Goal: Task Accomplishment & Management: Manage account settings

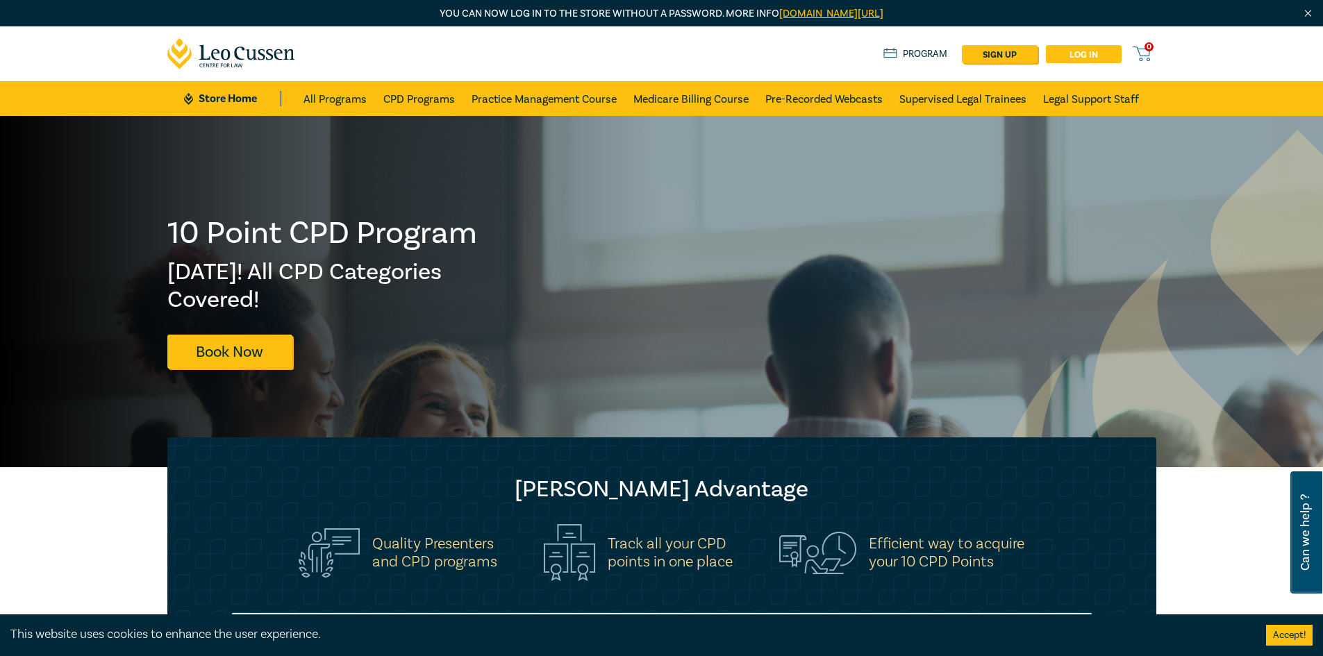
click at [1086, 59] on link "Log in" at bounding box center [1084, 54] width 76 height 18
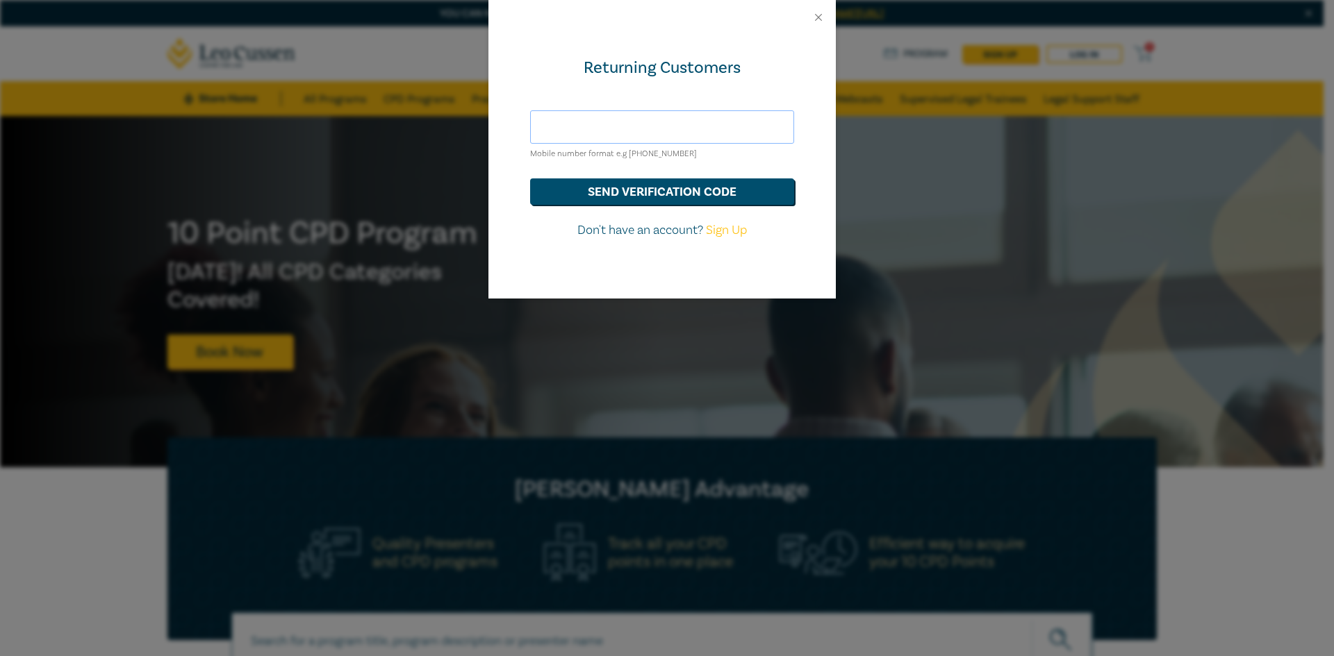
click at [596, 126] on input "text" at bounding box center [662, 126] width 264 height 33
type input "hds@hoyledasilva.com.au"
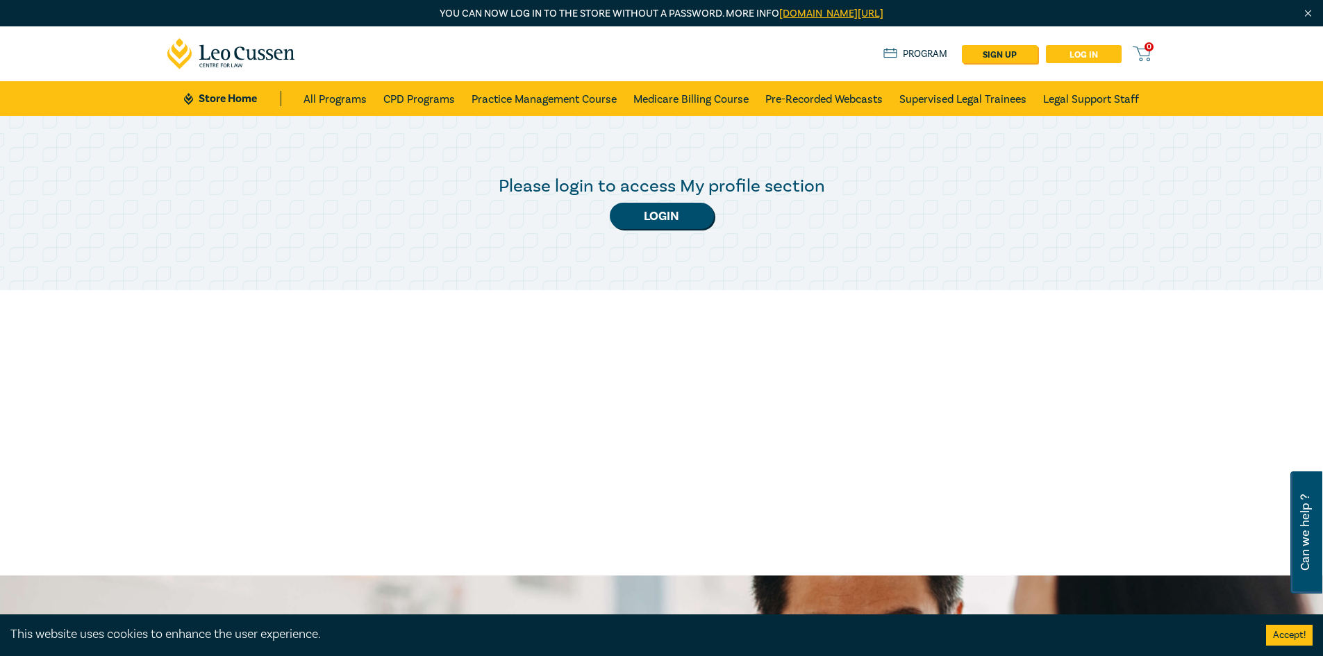
click at [1077, 53] on link "Log in" at bounding box center [1084, 54] width 76 height 18
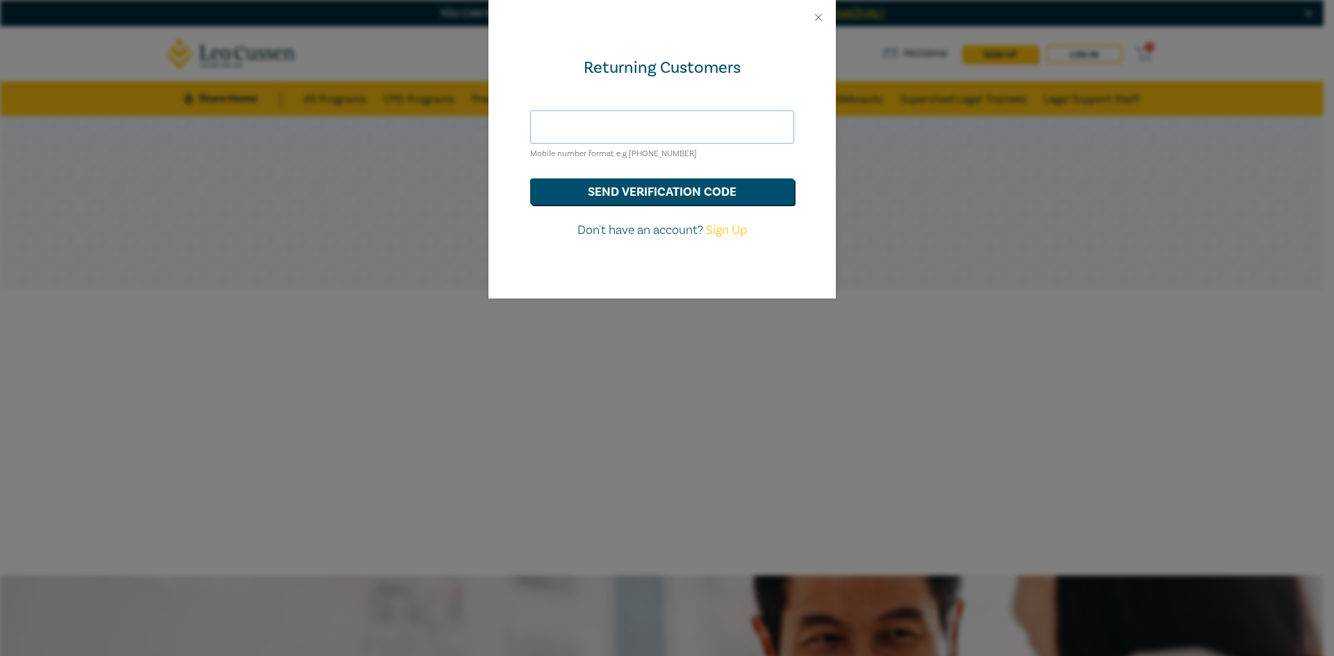
click at [649, 127] on input "text" at bounding box center [662, 126] width 264 height 33
click at [663, 59] on div "Returning Customers" at bounding box center [662, 68] width 264 height 22
click at [666, 53] on div "Returning Customers Mobile number format e.g +61 000000000 send verification co…" at bounding box center [661, 167] width 347 height 264
click at [637, 69] on div "Returning Customers" at bounding box center [662, 68] width 264 height 22
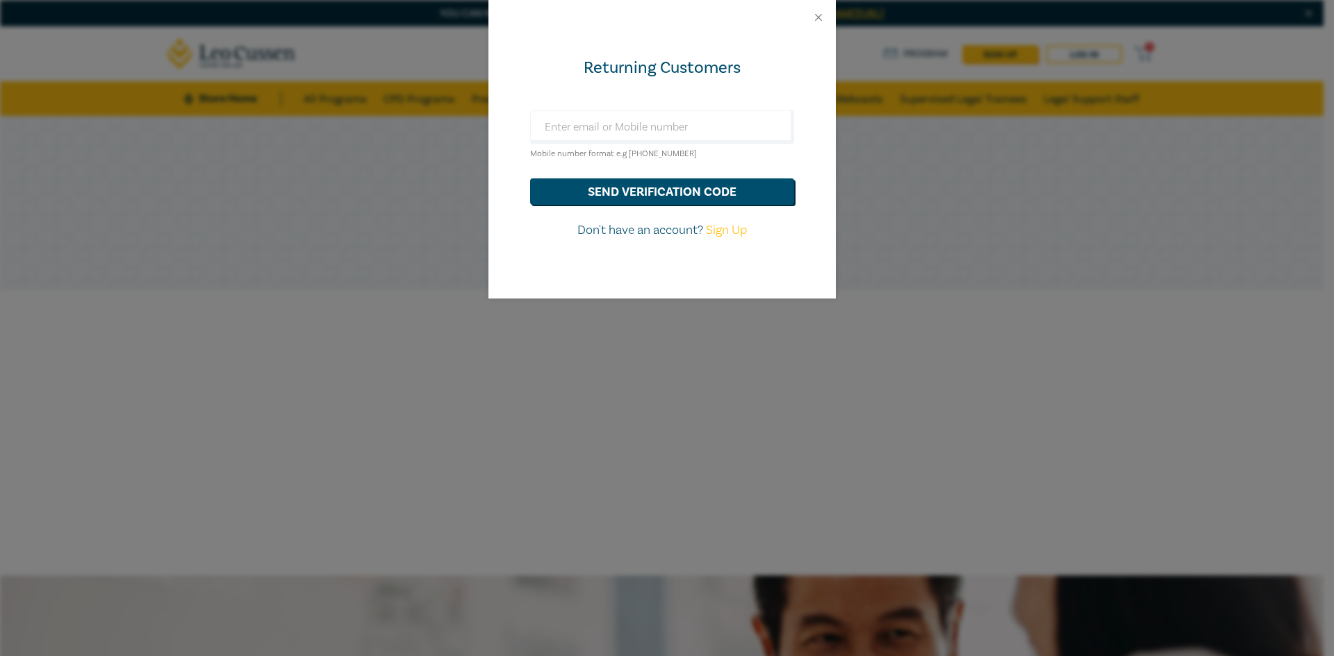
click at [210, 308] on div "Returning Customers Mobile number format e.g +61 000000000 send verification co…" at bounding box center [667, 328] width 1334 height 656
click at [208, 308] on div "Returning Customers Mobile number format e.g +61 000000000 send verification co…" at bounding box center [667, 328] width 1334 height 656
click at [355, 249] on div "Returning Customers Mobile number format e.g +61 000000000 send verification co…" at bounding box center [667, 328] width 1334 height 656
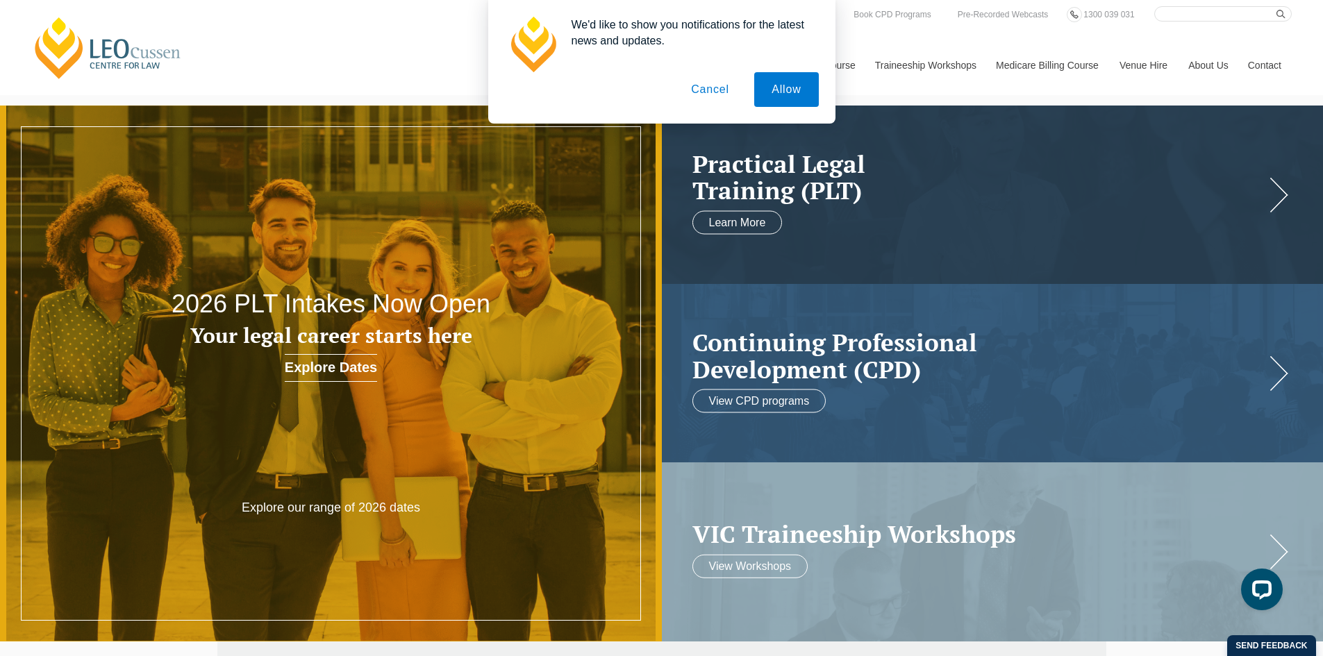
click at [724, 90] on button "Cancel" at bounding box center [710, 89] width 73 height 35
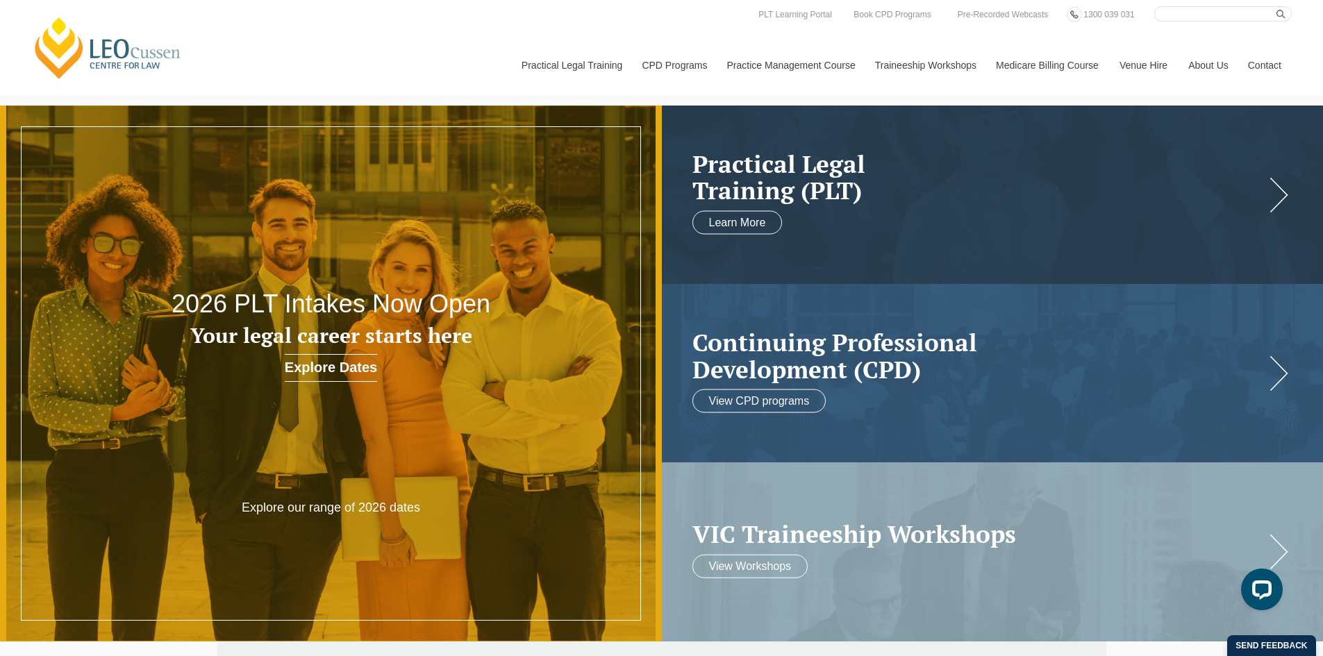
click at [143, 49] on link "Leo Cussen Centre for Law" at bounding box center [108, 47] width 154 height 65
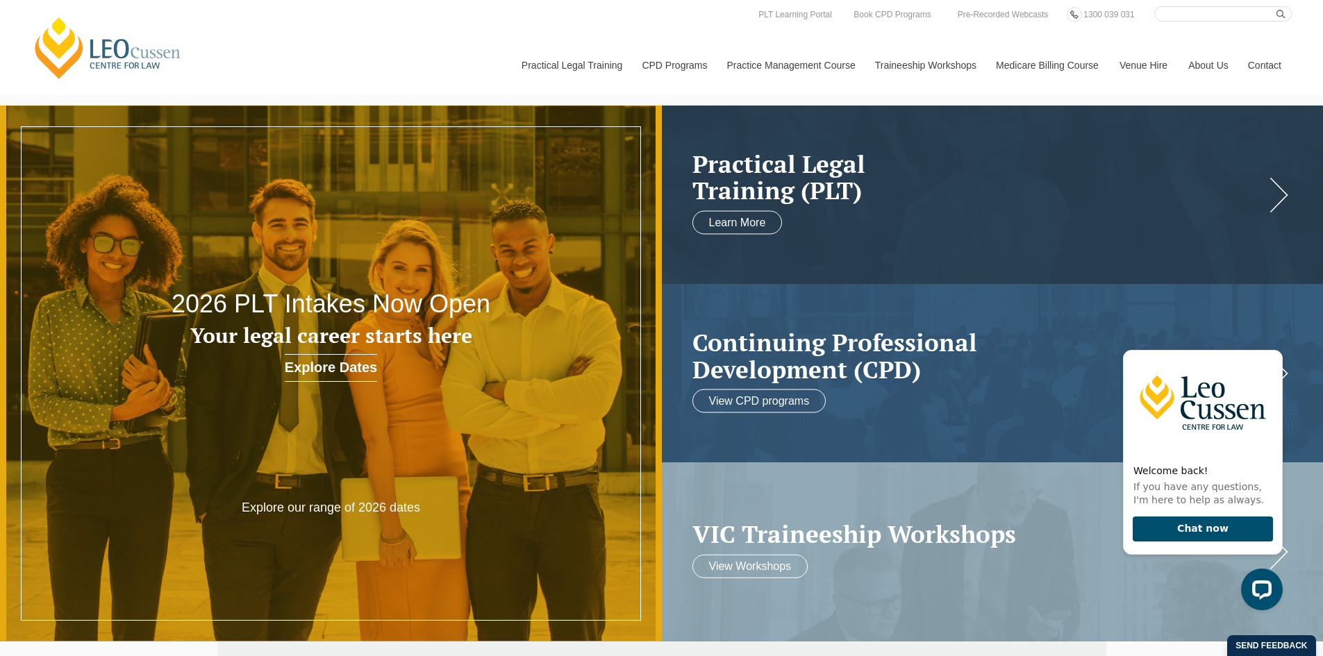
click at [144, 51] on link "Leo Cussen Centre for Law" at bounding box center [108, 47] width 154 height 65
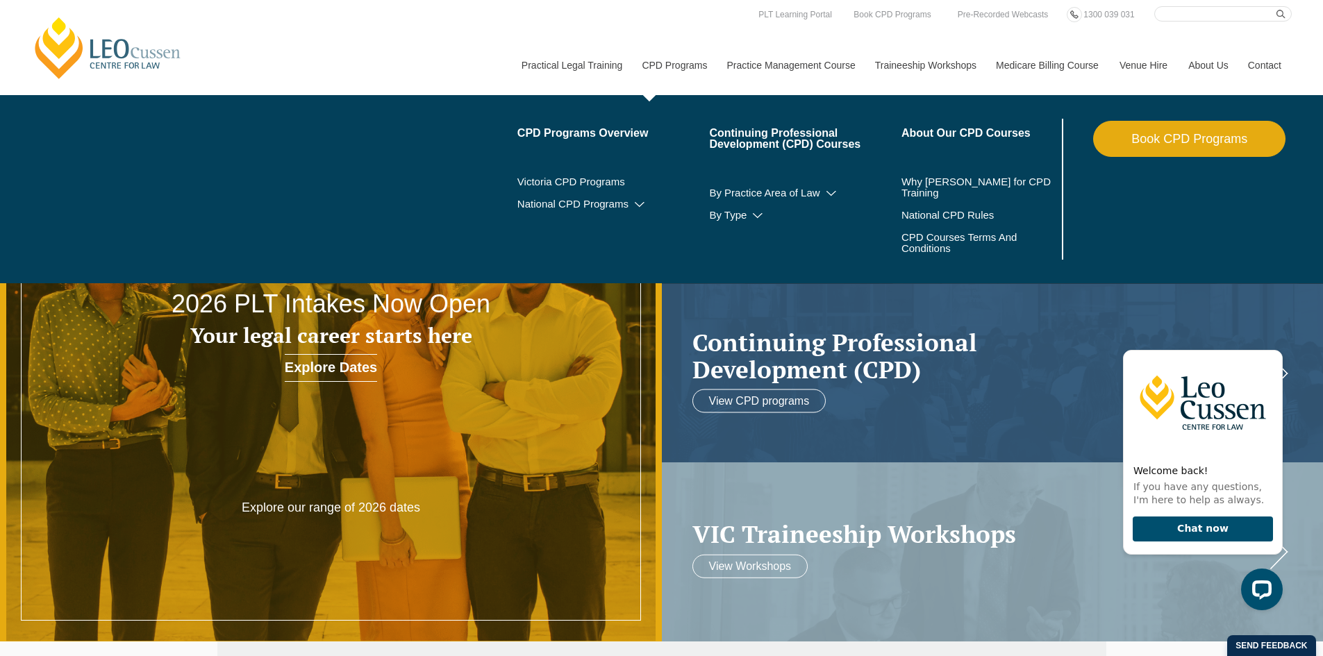
click at [1212, 142] on link "Book CPD Programs" at bounding box center [1189, 139] width 192 height 36
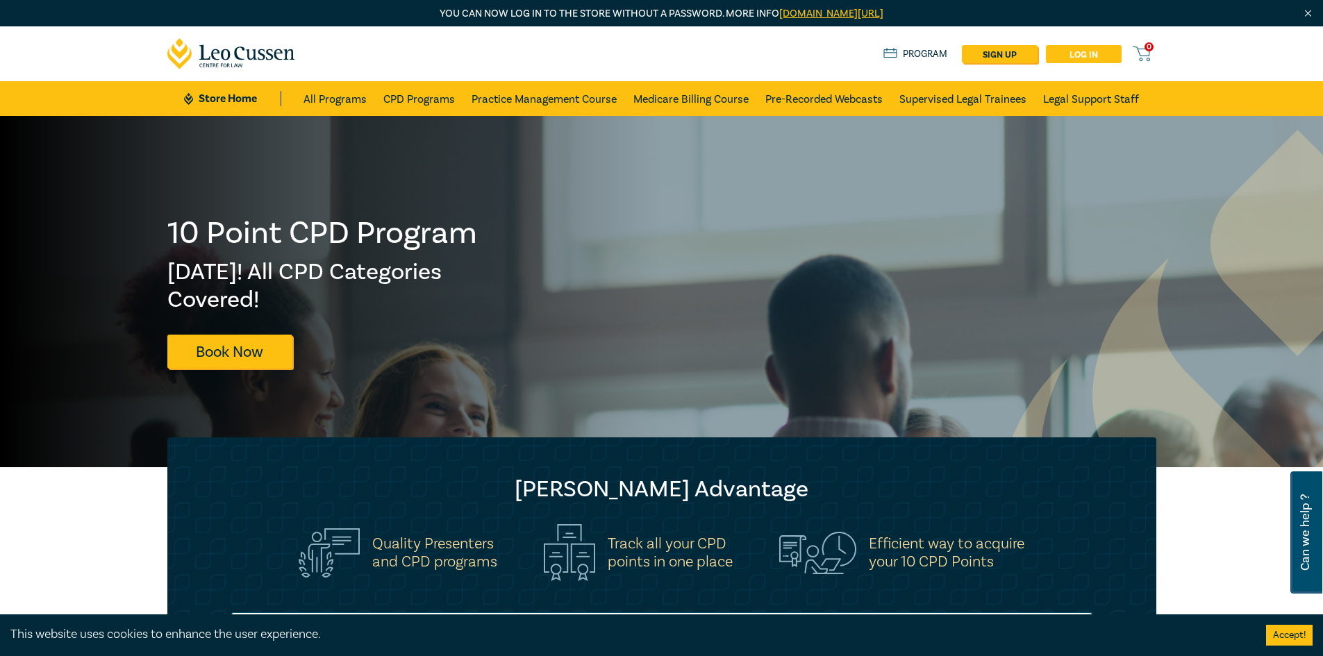
click at [1080, 55] on link "Log in" at bounding box center [1084, 54] width 76 height 18
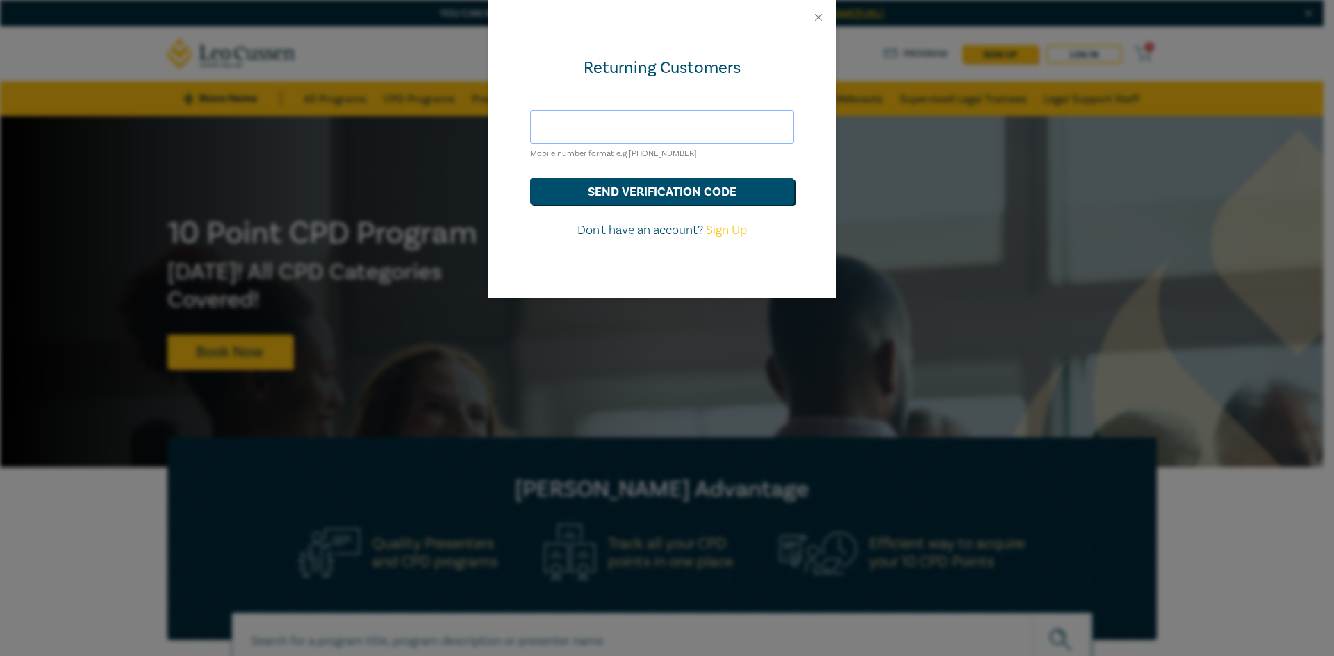
click at [602, 131] on input "text" at bounding box center [662, 126] width 264 height 33
type input "[EMAIL_ADDRESS][DOMAIN_NAME]"
click at [821, 15] on button "Close" at bounding box center [818, 17] width 13 height 13
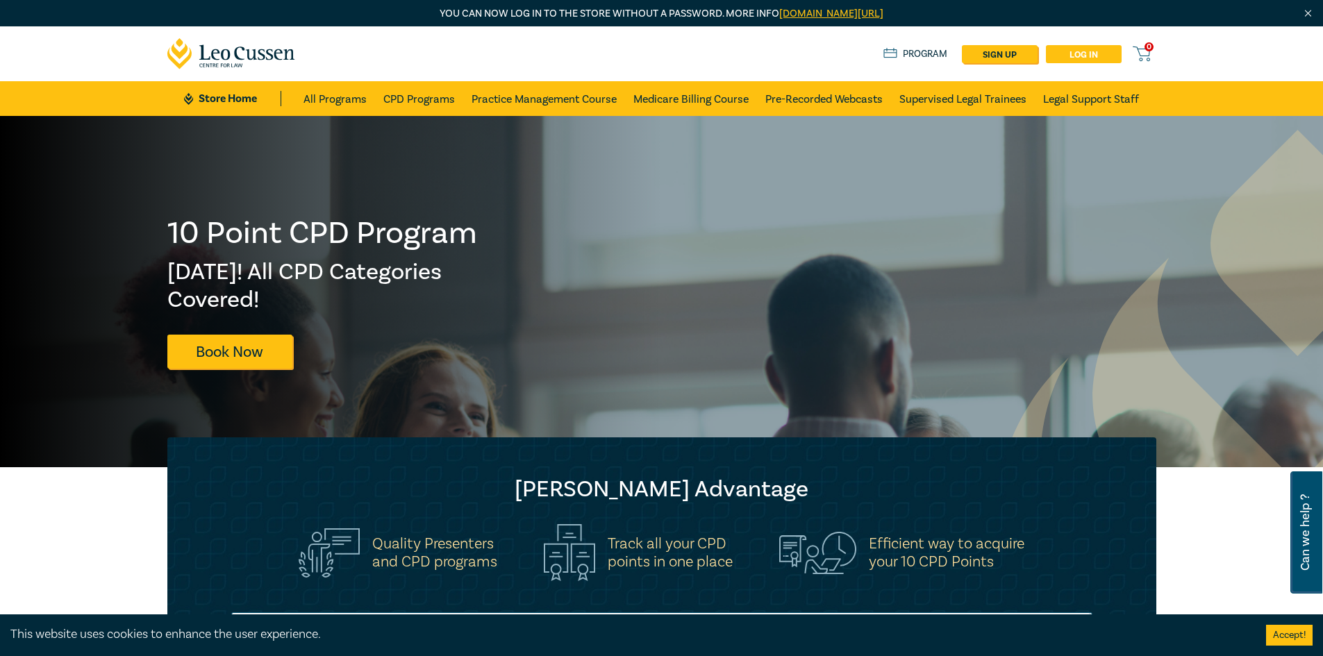
click at [1079, 56] on link "Log in" at bounding box center [1084, 54] width 76 height 18
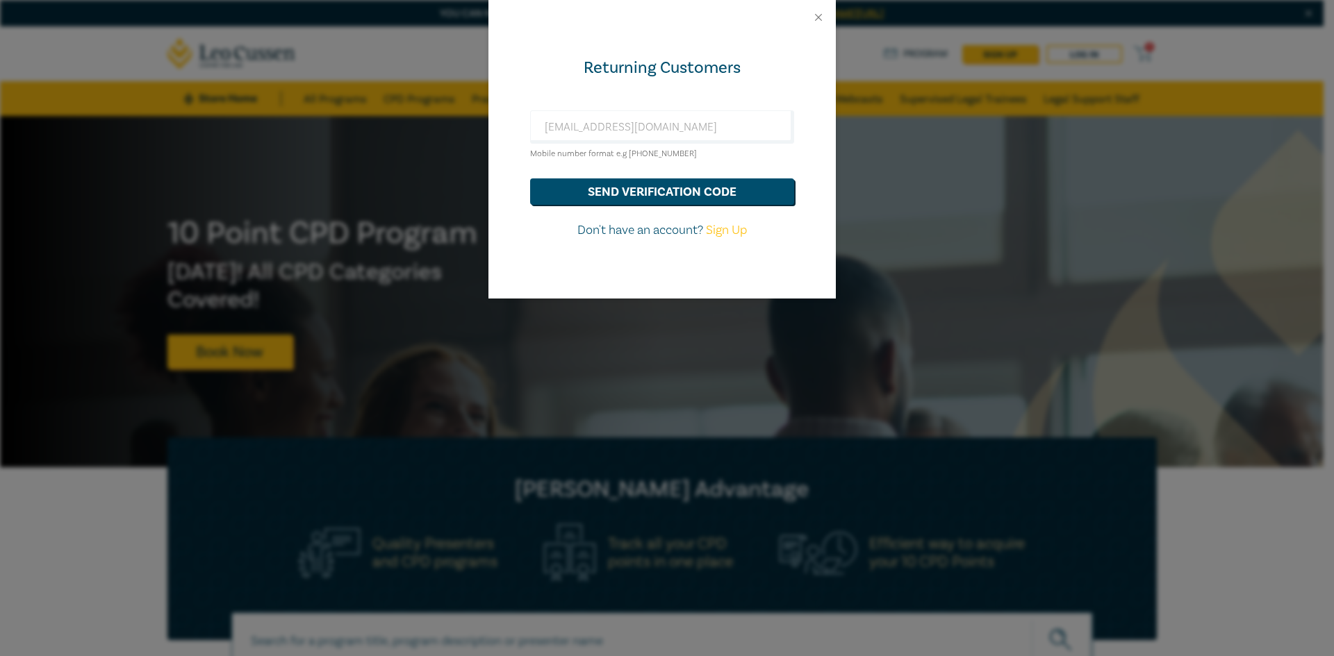
click at [891, 262] on div "Returning Customers hds@hoyledasilva.com.au Mobile number format e.g +61 000000…" at bounding box center [667, 328] width 1334 height 656
